Goal: Obtain resource: Obtain resource

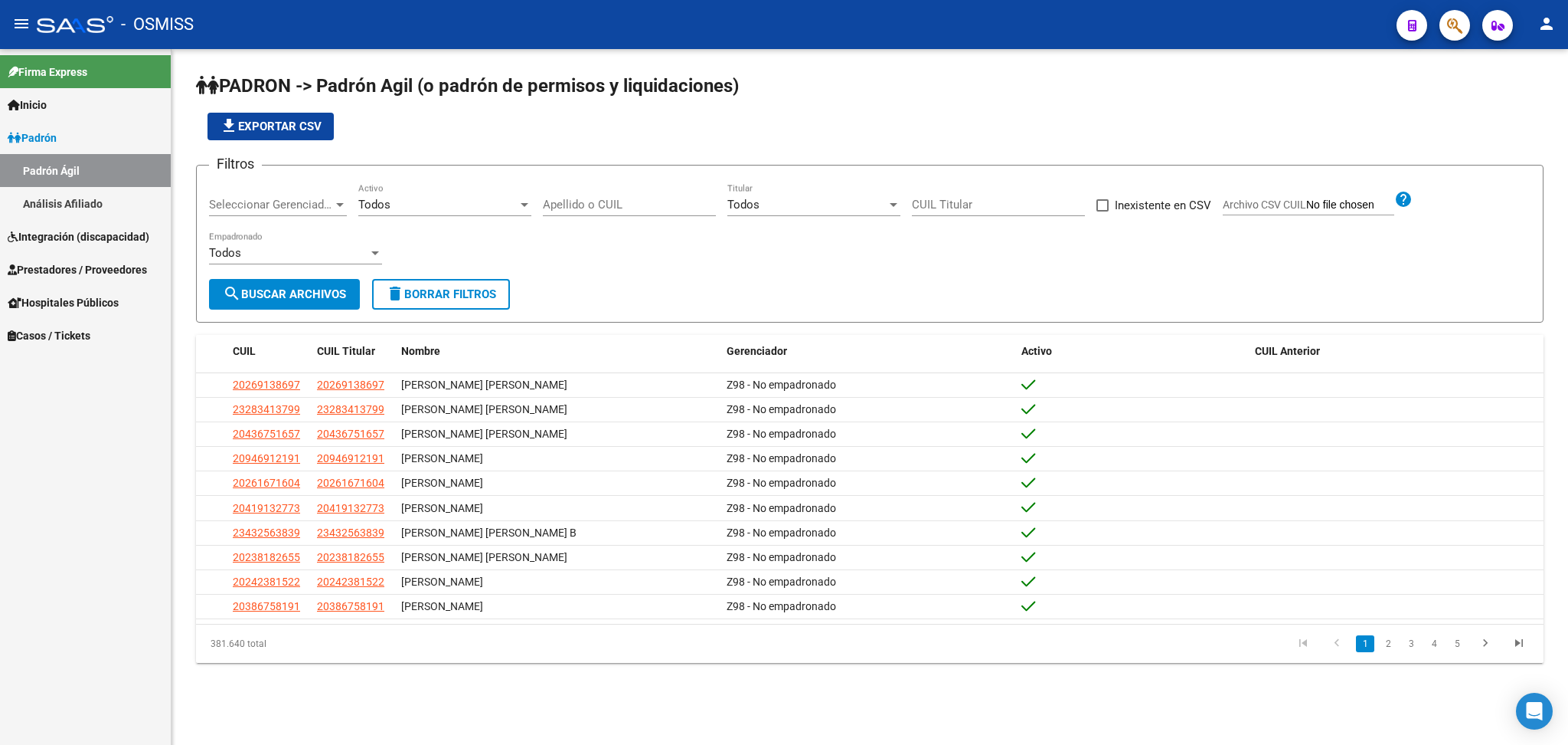
click at [83, 243] on span "Integración (discapacidad)" at bounding box center [78, 236] width 142 height 17
click at [82, 206] on link "Certificado Discapacidad" at bounding box center [85, 203] width 171 height 33
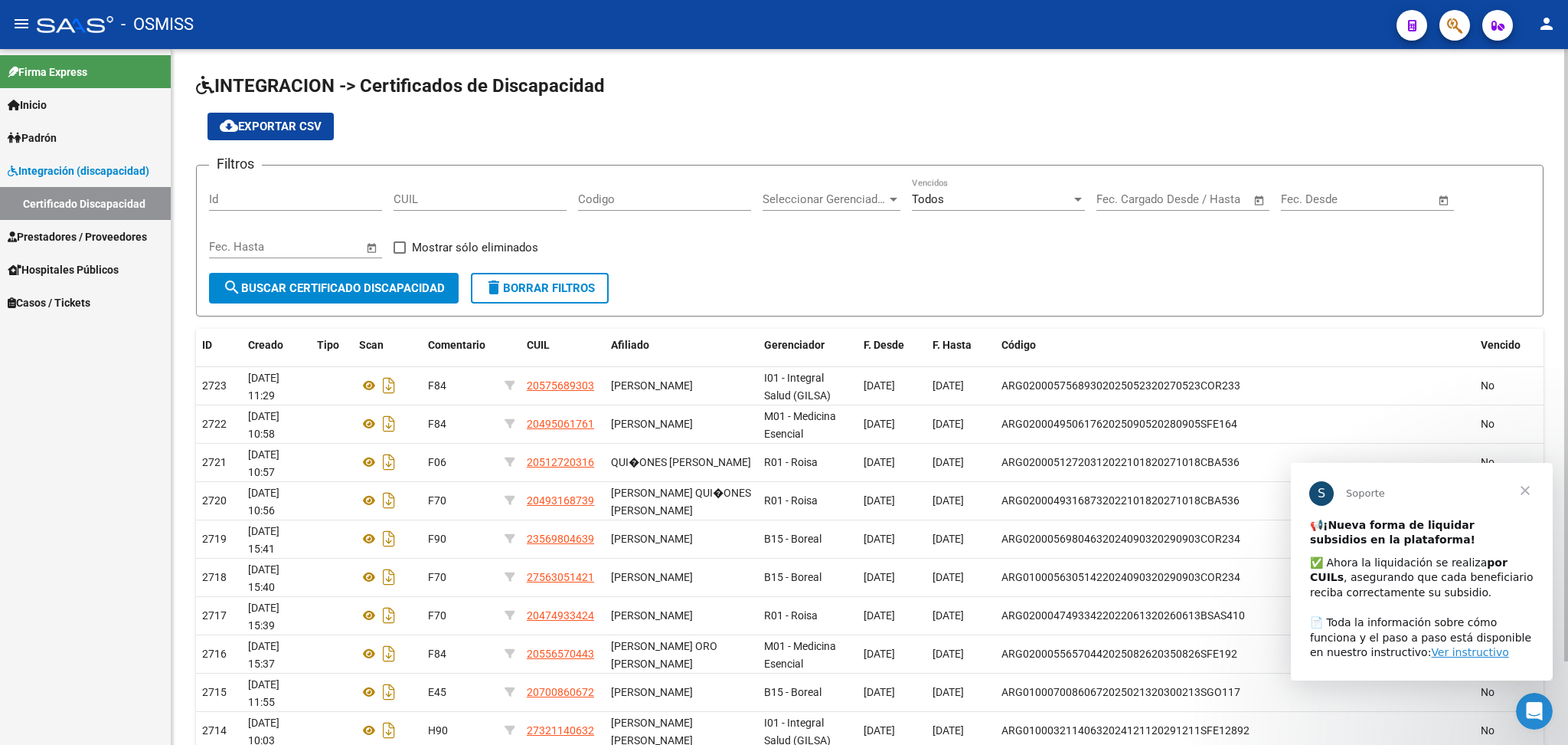
click at [286, 125] on span "cloud_download Exportar CSV" at bounding box center [270, 126] width 102 height 14
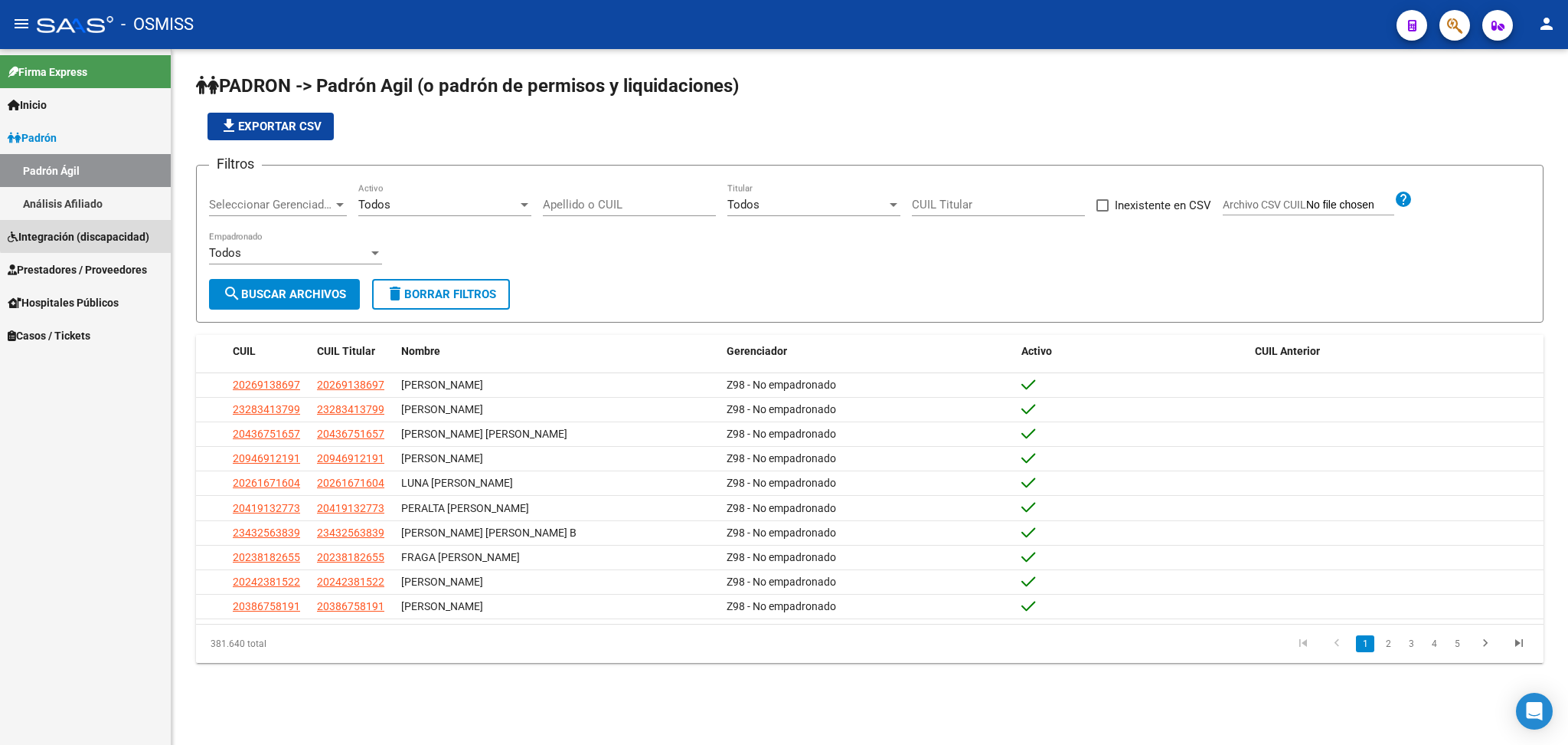
click at [128, 232] on span "Integración (discapacidad)" at bounding box center [78, 236] width 142 height 17
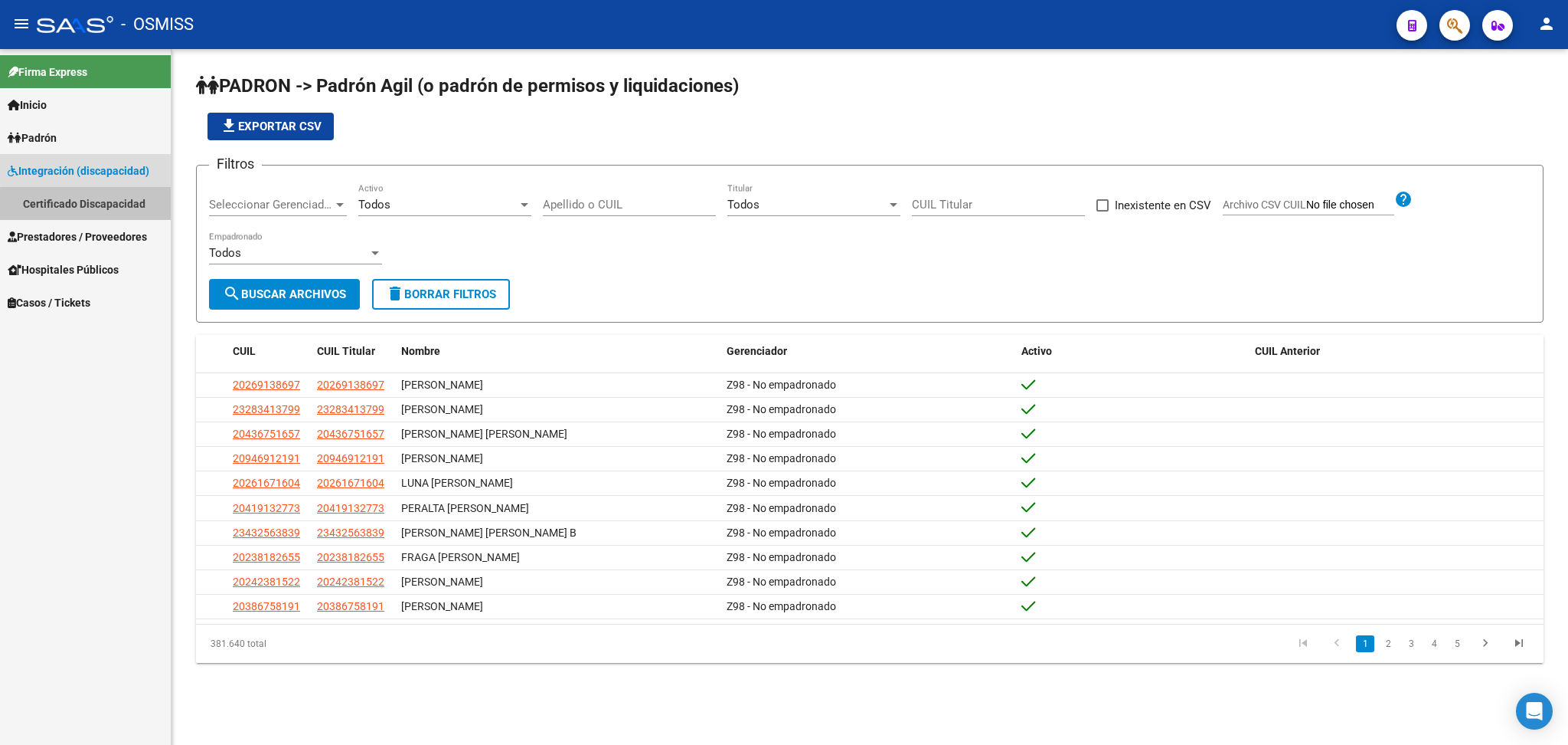
click at [114, 206] on link "Certificado Discapacidad" at bounding box center [85, 203] width 171 height 33
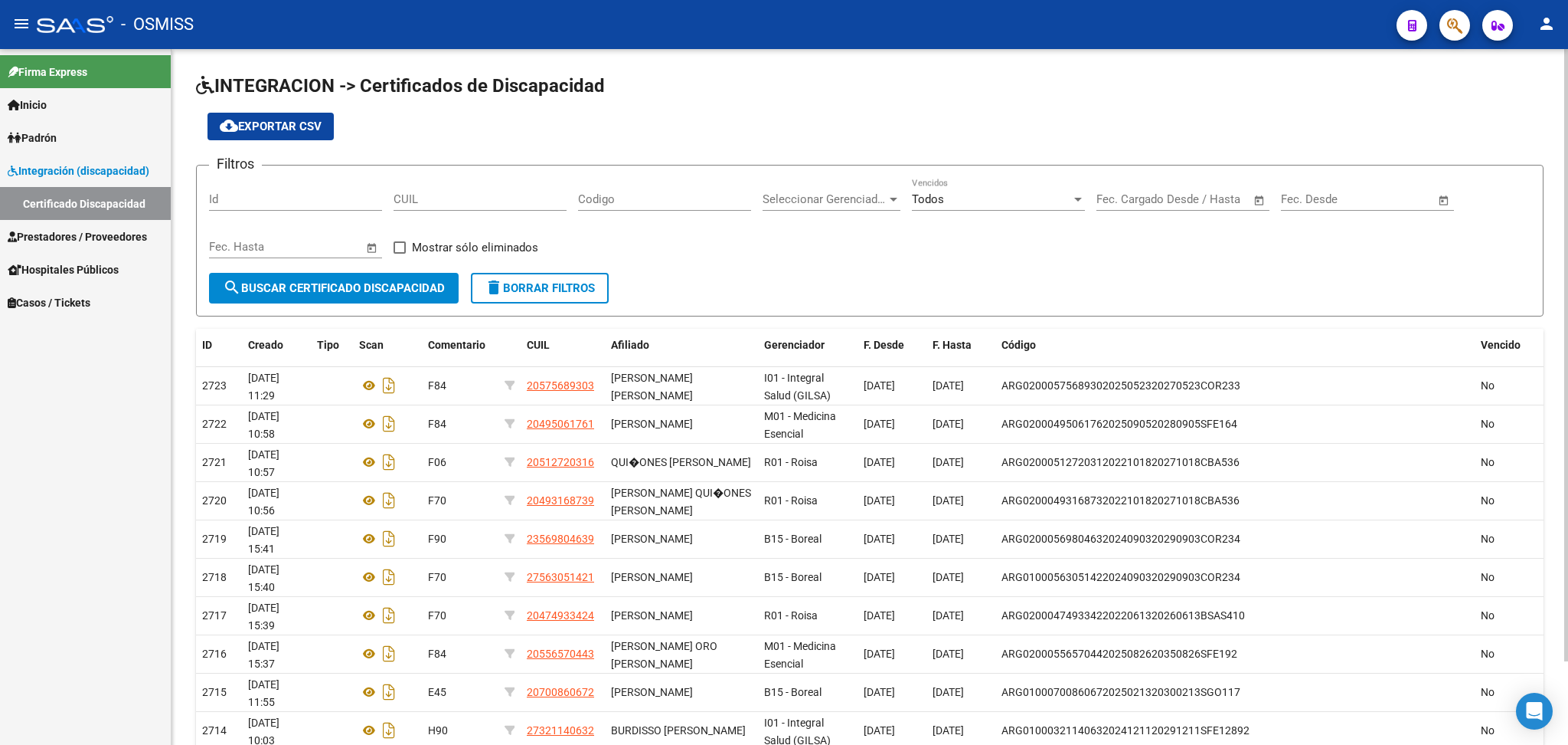
click at [454, 190] on div "CUIL" at bounding box center [480, 193] width 173 height 33
paste input "27-56241980-8"
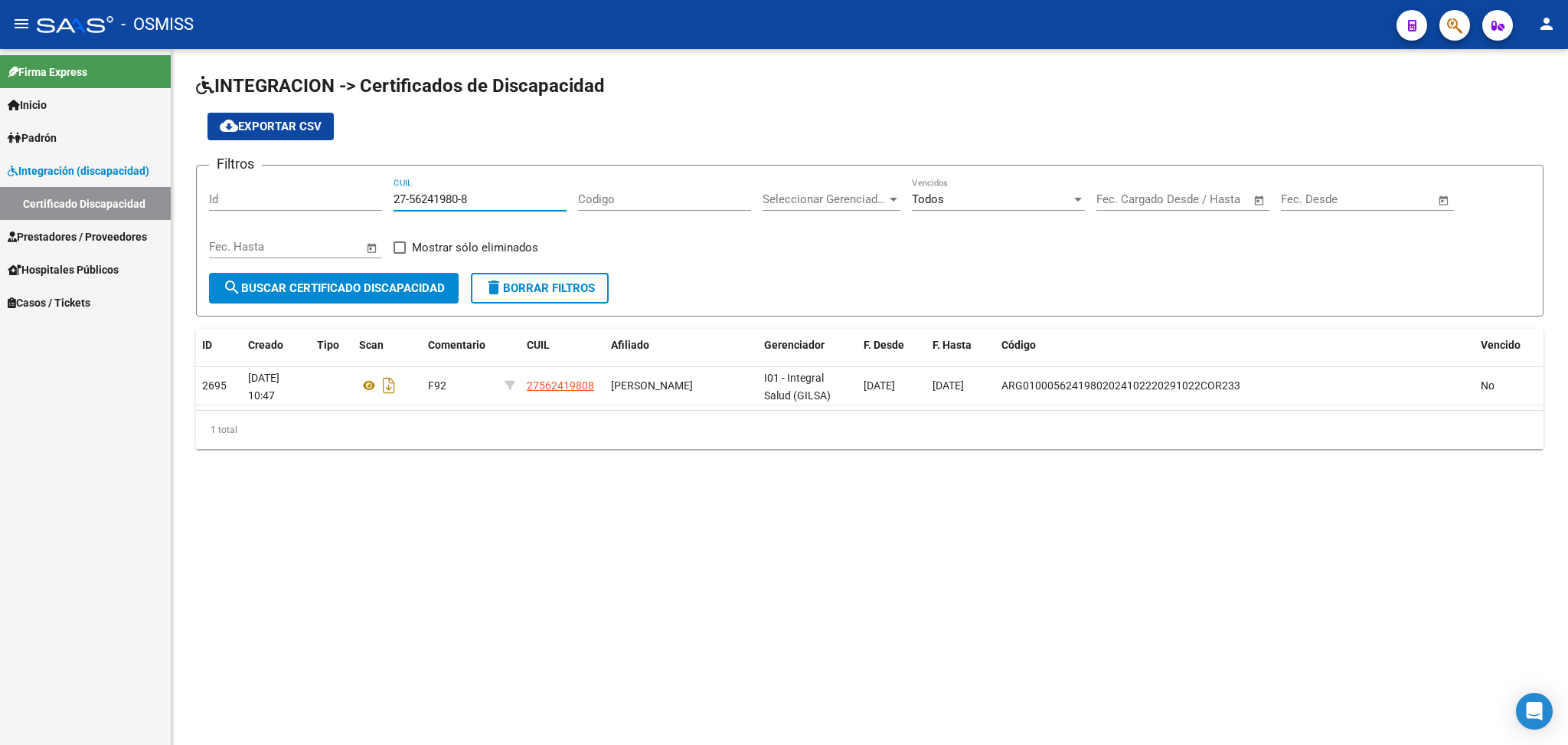
type input "27-56241980-8"
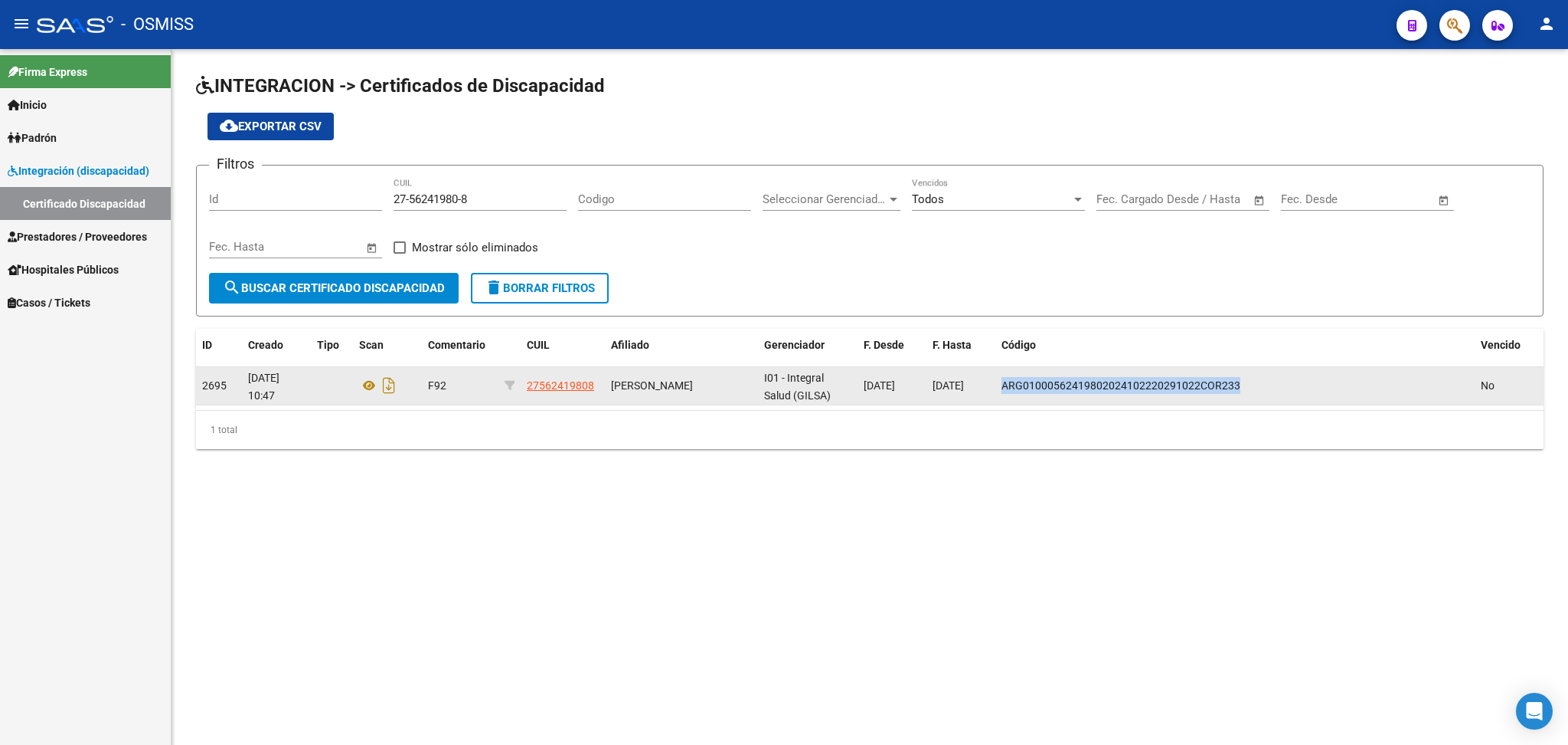
drag, startPoint x: 1001, startPoint y: 381, endPoint x: 1244, endPoint y: 386, distance: 243.1
click at [1244, 386] on div "ARG01000562419802024102220291022COR233" at bounding box center [1235, 386] width 467 height 18
copy span "ARG01000562419802024102220291022COR233"
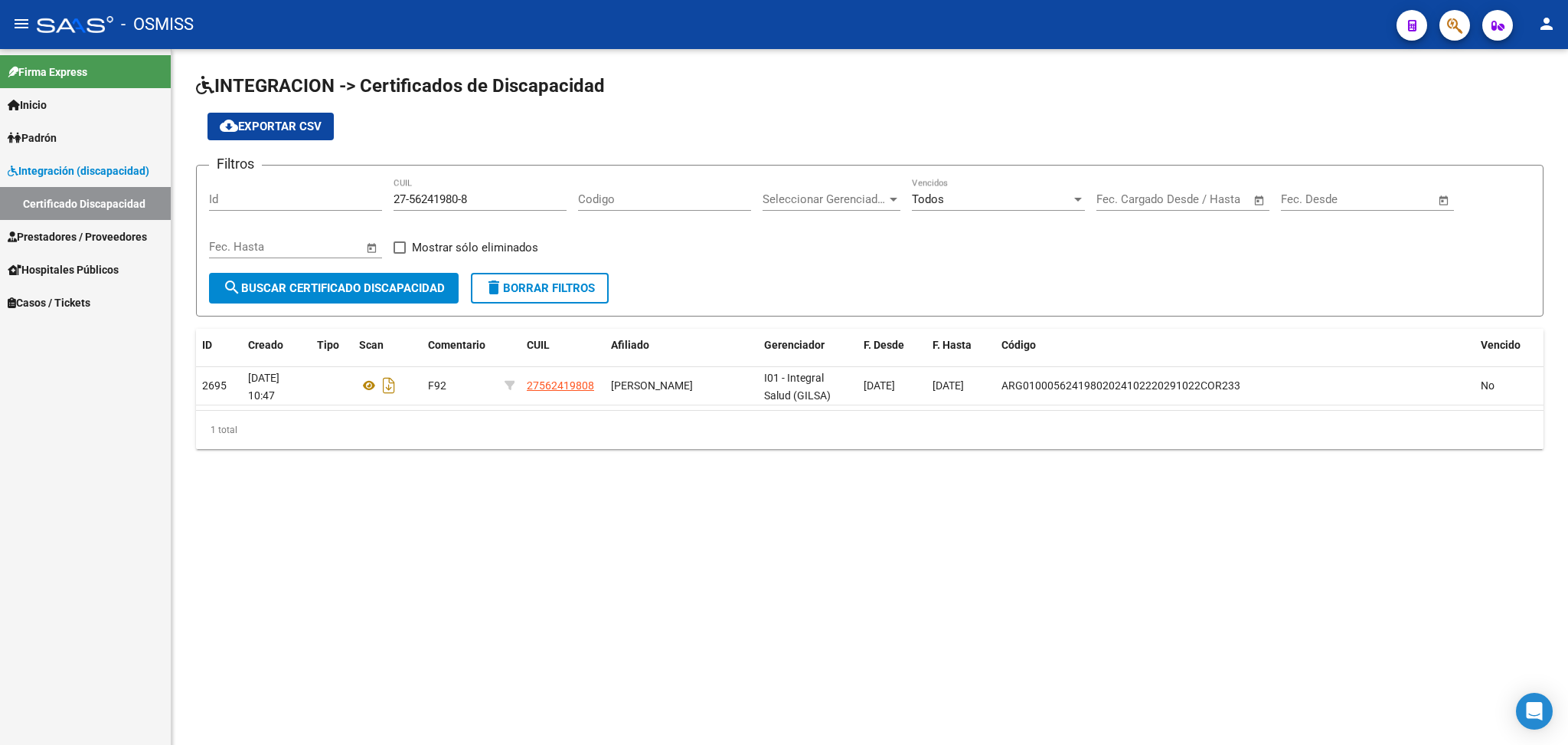
click at [1132, 534] on mat-sidenav-content "INTEGRACION -> Certificados de Discapacidad cloud_download Exportar CSV Filtros…" at bounding box center [869, 396] width 1396 height 695
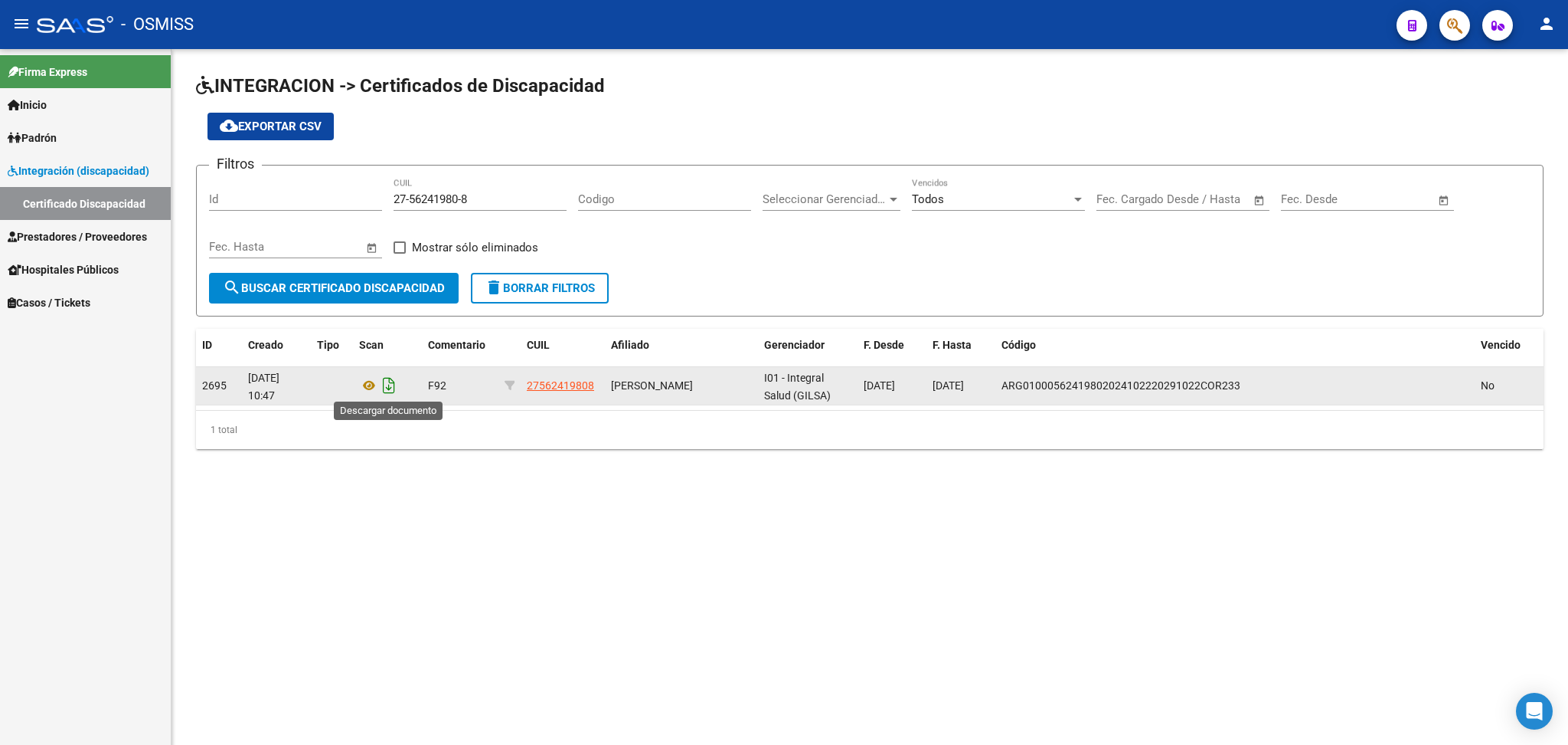
click at [389, 386] on icon "Descargar documento" at bounding box center [388, 386] width 20 height 24
click at [565, 628] on mat-sidenav-content "INTEGRACION -> Certificados de Discapacidad cloud_download Exportar CSV Filtros…" at bounding box center [869, 396] width 1396 height 695
drag, startPoint x: 393, startPoint y: 197, endPoint x: 507, endPoint y: 186, distance: 114.5
click at [507, 186] on div "Filtros Id 27-56241980-8 CUIL Codigo Seleccionar Gerenciador Seleccionar Gerenc…" at bounding box center [869, 224] width 1321 height 95
drag, startPoint x: 393, startPoint y: 194, endPoint x: 471, endPoint y: 194, distance: 78.0
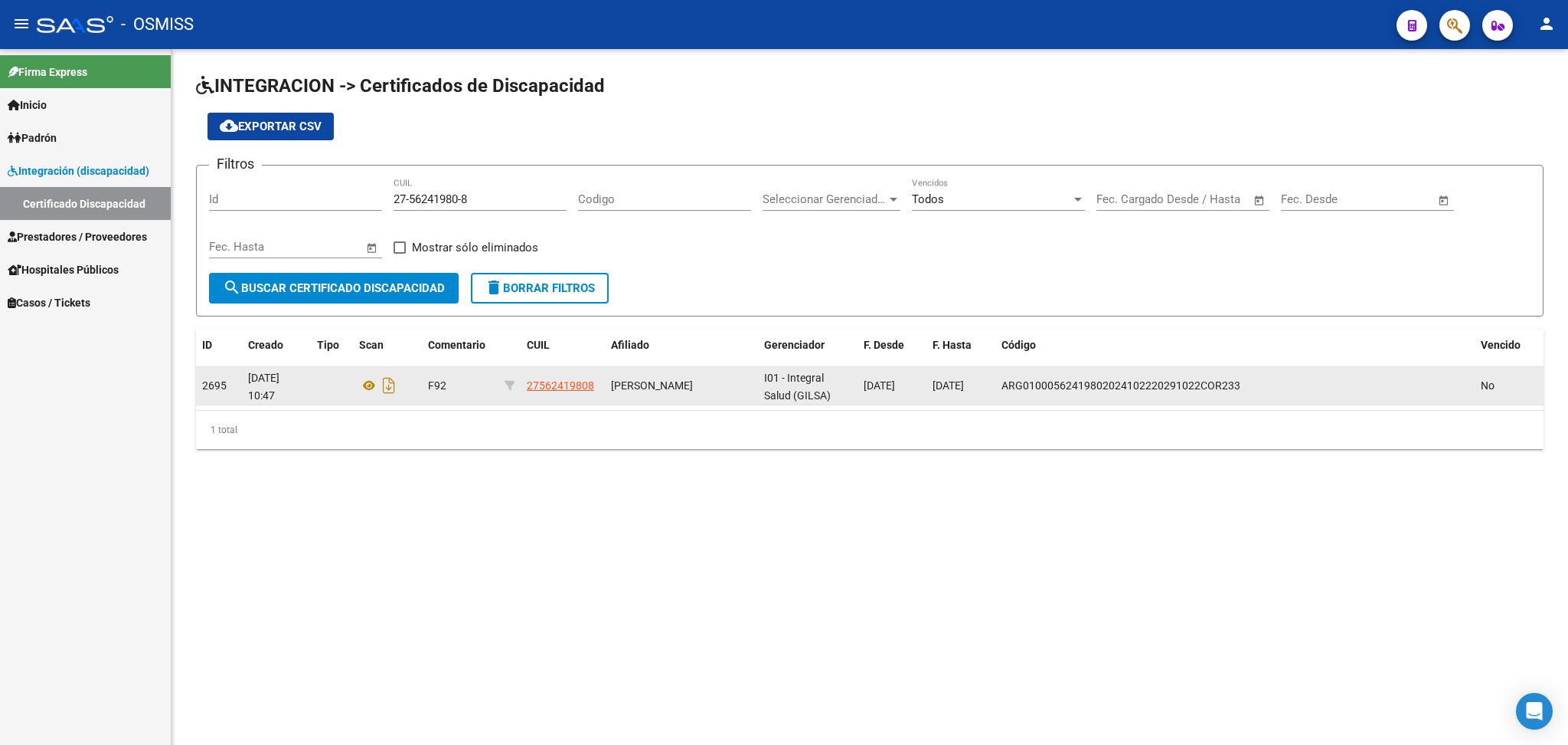
click at [471, 194] on div "Filtros Id 27-56241980-8 CUIL Codigo Seleccionar Gerenciador Seleccionar Gerenc…" at bounding box center [869, 224] width 1321 height 95
drag, startPoint x: 394, startPoint y: 198, endPoint x: 480, endPoint y: 198, distance: 86.0
click at [480, 198] on input "27-56241980-8" at bounding box center [480, 199] width 173 height 14
paste input "20-54521532-3"
type input "20-54521532-3"
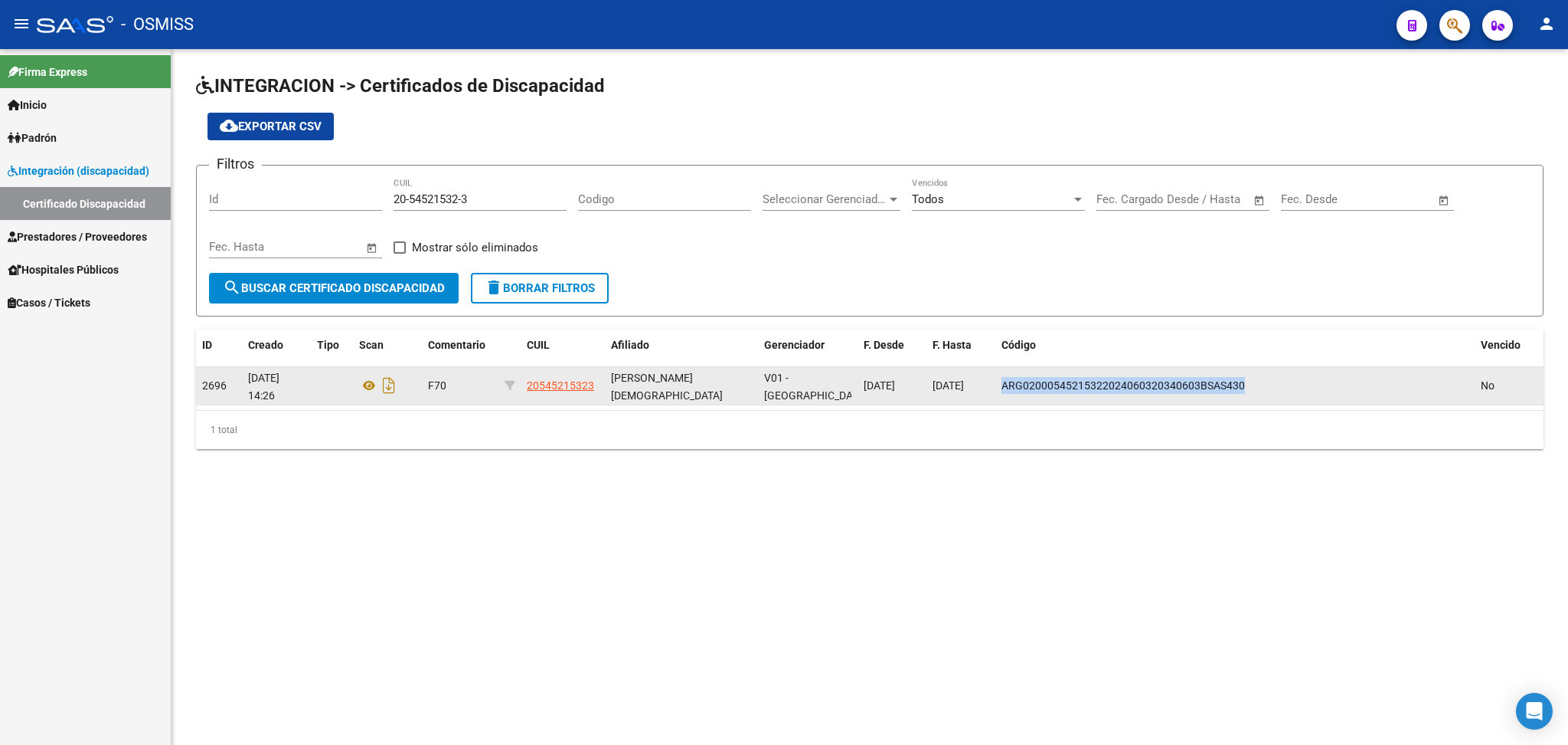
drag, startPoint x: 1003, startPoint y: 383, endPoint x: 1255, endPoint y: 383, distance: 252.0
click at [1255, 383] on div "ARG02000545215322024060320340603BSAS430" at bounding box center [1235, 386] width 467 height 18
copy span "ARG02000545215322024060320340603BSAS430"
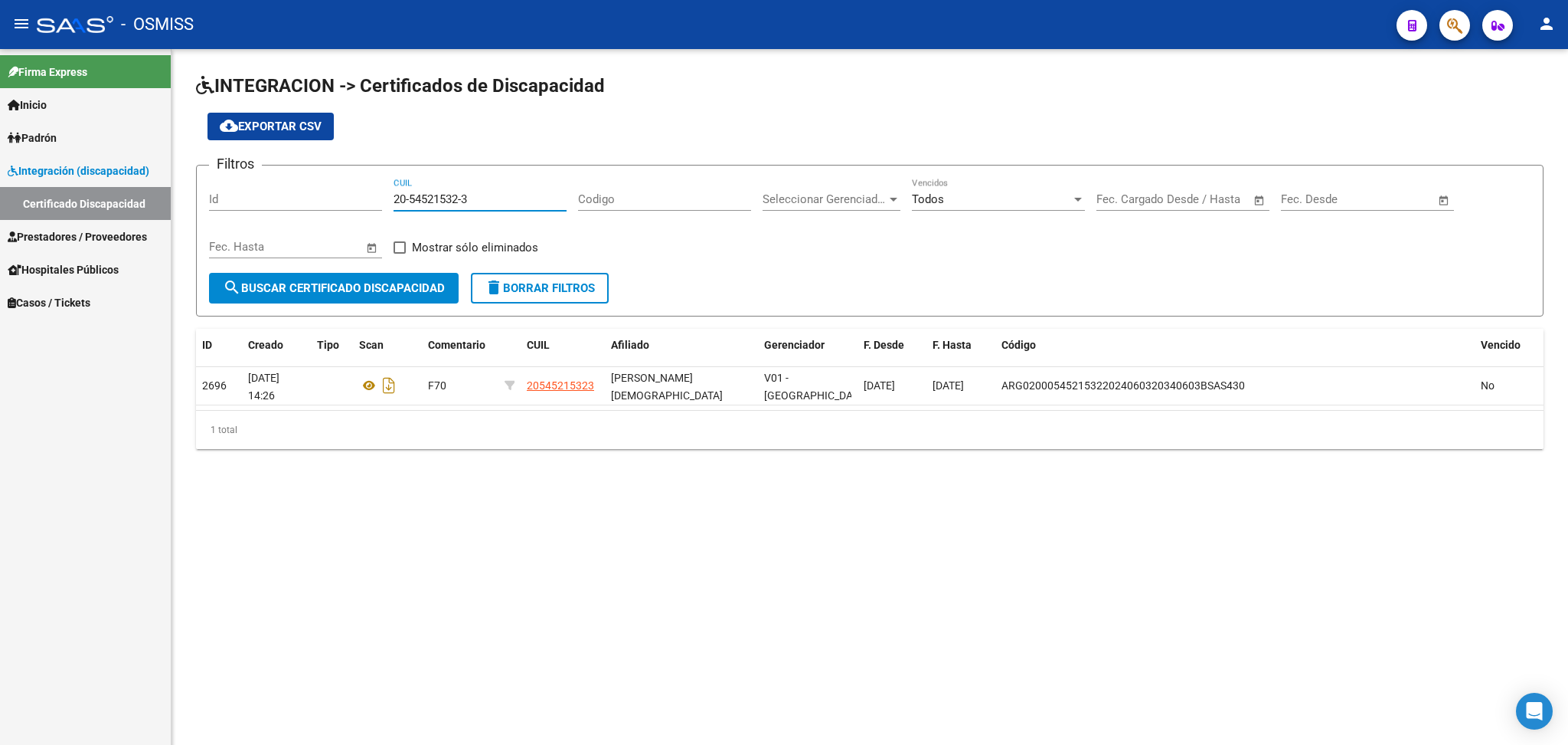
drag, startPoint x: 394, startPoint y: 194, endPoint x: 474, endPoint y: 194, distance: 80.0
click at [474, 194] on input "20-54521532-3" at bounding box center [480, 199] width 173 height 14
paste input "20-58110840-1"
type input "20-58110840-1"
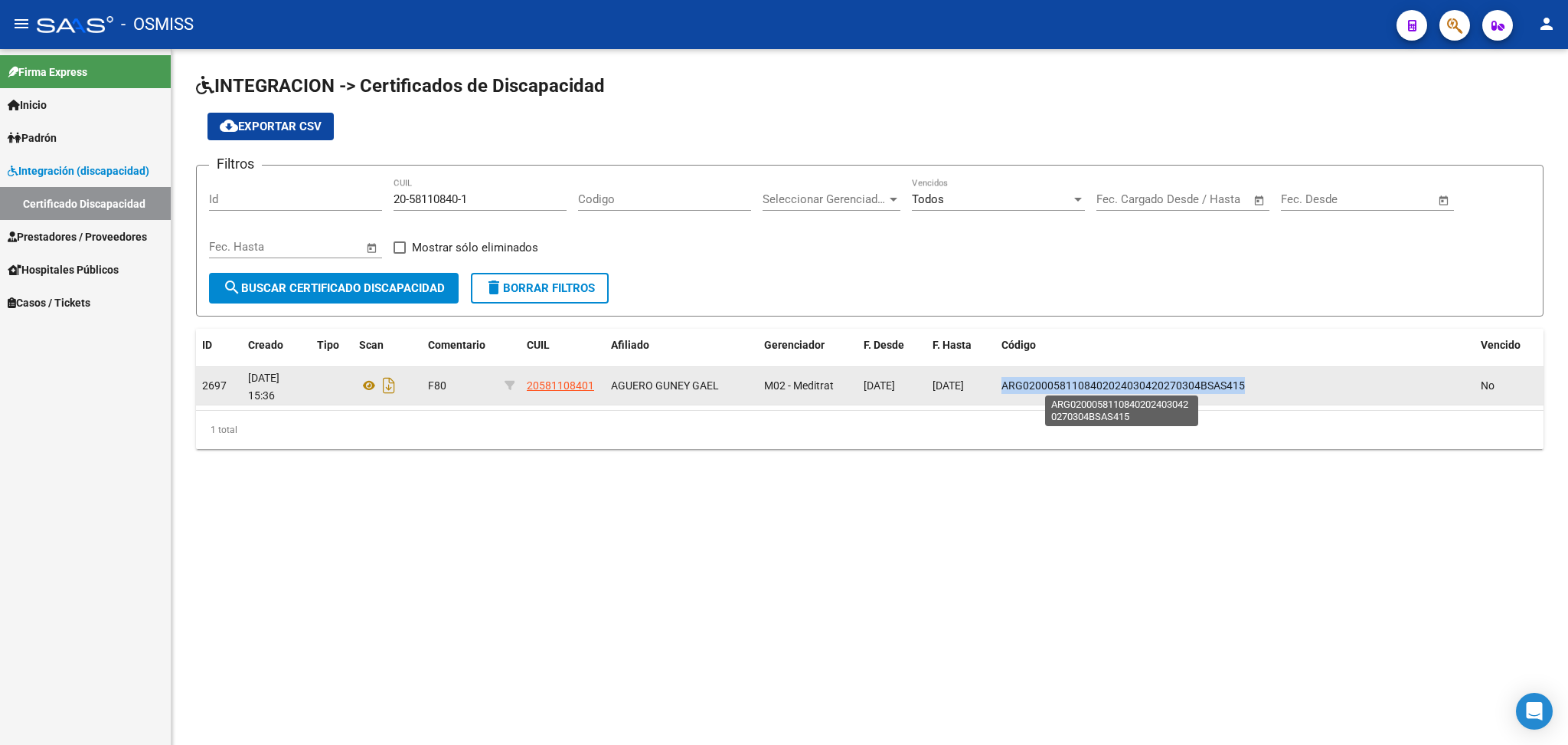
drag, startPoint x: 1003, startPoint y: 386, endPoint x: 1242, endPoint y: 384, distance: 239.0
click at [1242, 384] on div "ARG02000581108402024030420270304BSAS415" at bounding box center [1235, 386] width 467 height 18
copy span "ARG02000581108402024030420270304BSAS415"
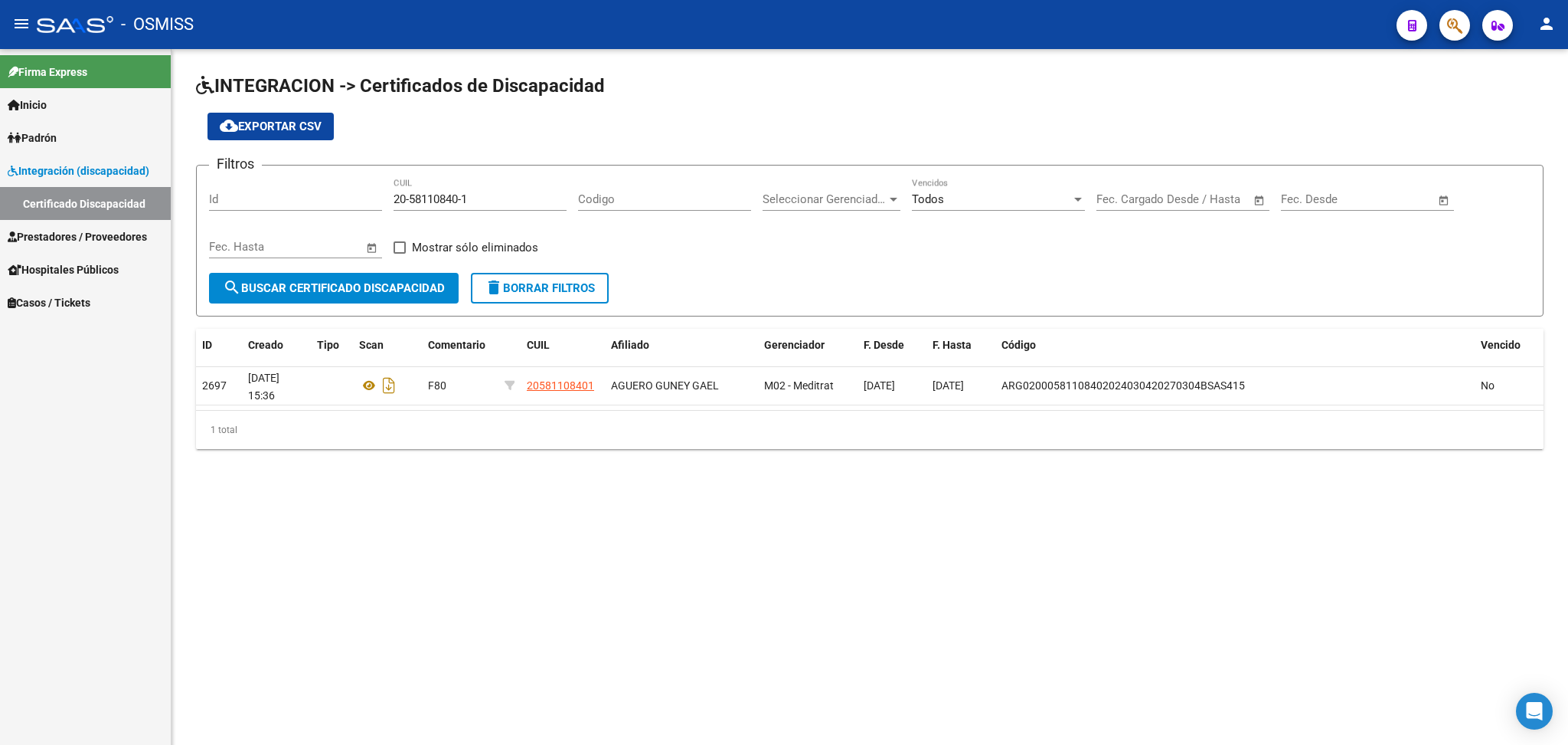
click at [395, 192] on input "20-58110840-1" at bounding box center [480, 199] width 173 height 14
drag, startPoint x: 395, startPoint y: 193, endPoint x: 480, endPoint y: 195, distance: 85.0
click at [480, 195] on input "20-58110840-1" at bounding box center [480, 199] width 173 height 14
paste input "20-53289072-2"
type input "20-53289072-2"
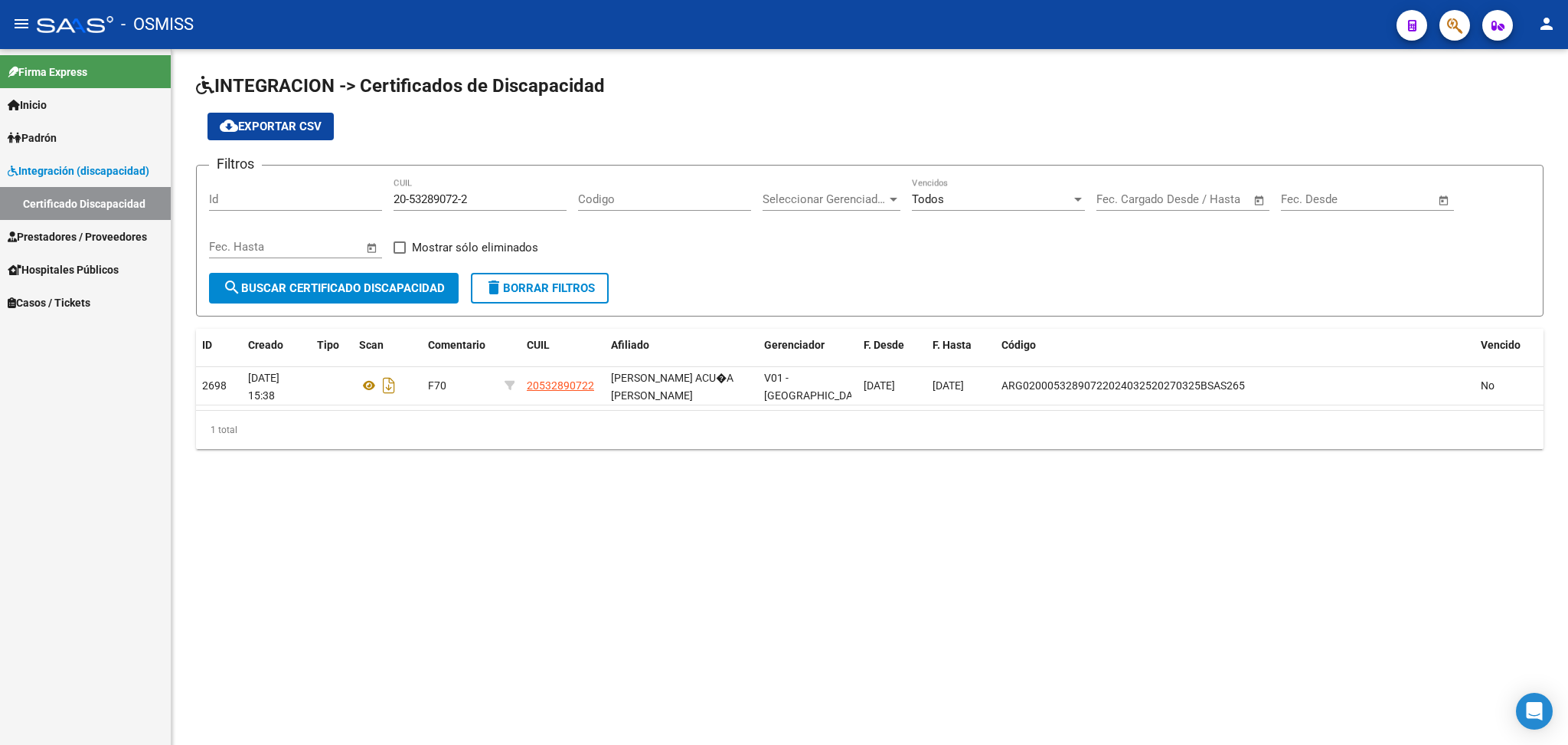
click at [573, 236] on div "Filtros Id 20-53289072-2 CUIL Codigo Seleccionar Gerenciador Seleccionar Gerenc…" at bounding box center [869, 224] width 1321 height 95
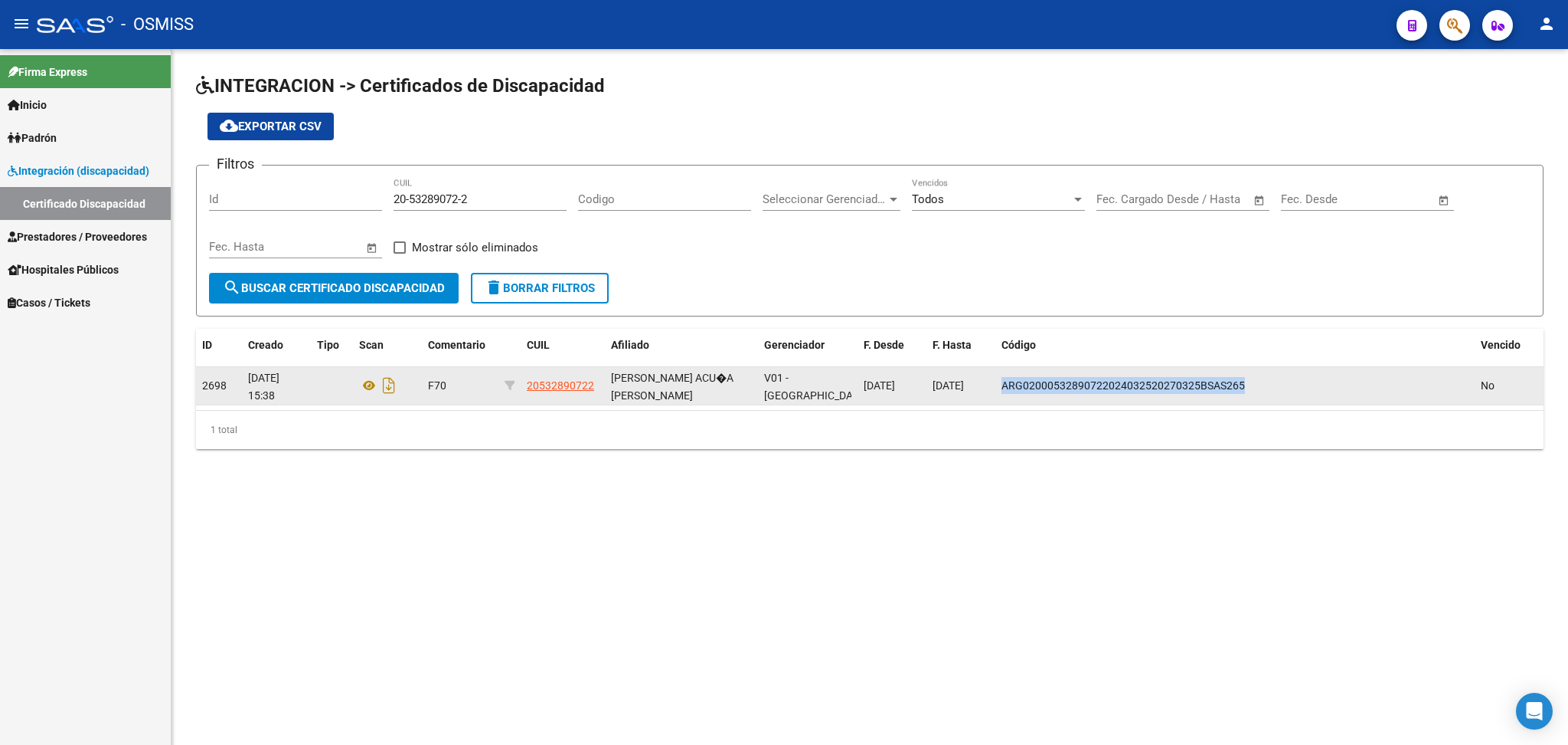
drag, startPoint x: 999, startPoint y: 383, endPoint x: 1243, endPoint y: 383, distance: 244.0
click at [1243, 383] on datatable-body-cell "ARG02000532890722024032520270325BSAS265" at bounding box center [1234, 386] width 479 height 38
copy span "ARG02000532890722024032520270325BSAS265"
